Goal: Navigation & Orientation: Understand site structure

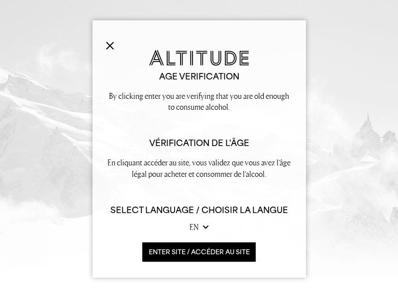
scroll to position [139, 0]
